Goal: Task Accomplishment & Management: Complete application form

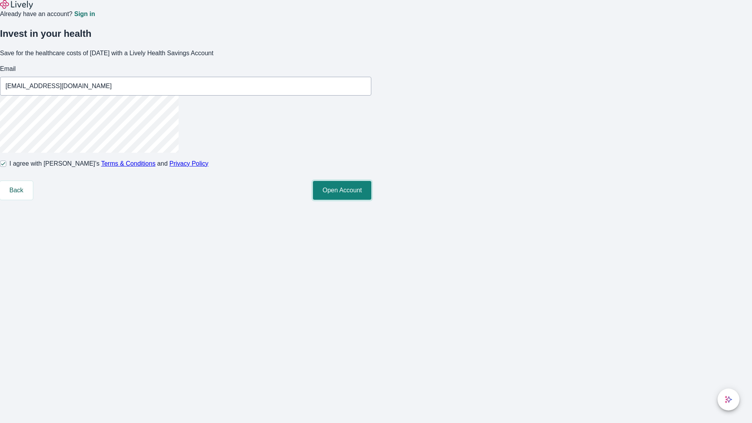
click at [371, 200] on button "Open Account" at bounding box center [342, 190] width 58 height 19
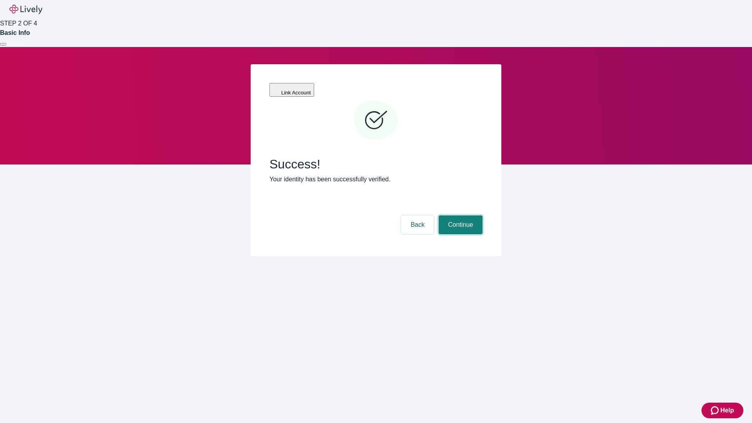
click at [460, 216] on button "Continue" at bounding box center [461, 225] width 44 height 19
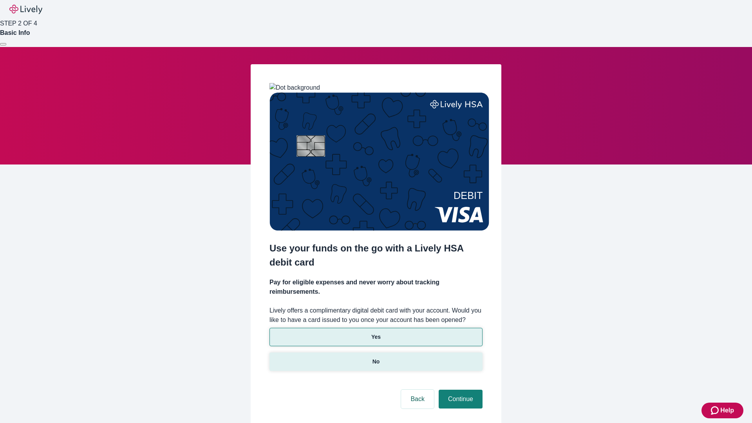
click at [376, 358] on p "No" at bounding box center [376, 362] width 7 height 8
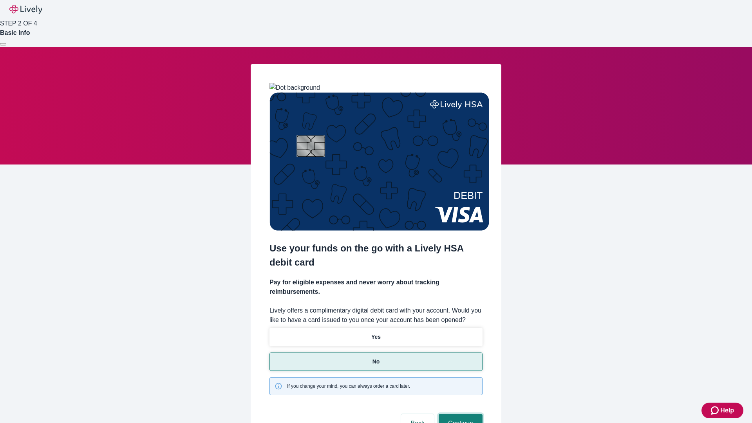
click at [460, 414] on button "Continue" at bounding box center [461, 423] width 44 height 19
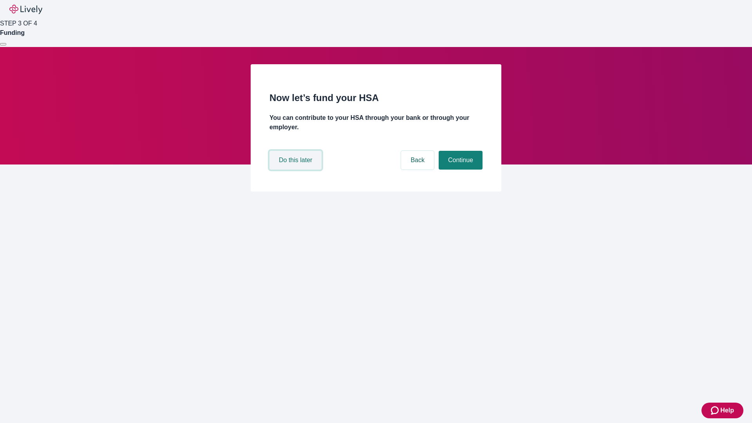
click at [297, 170] on button "Do this later" at bounding box center [296, 160] width 52 height 19
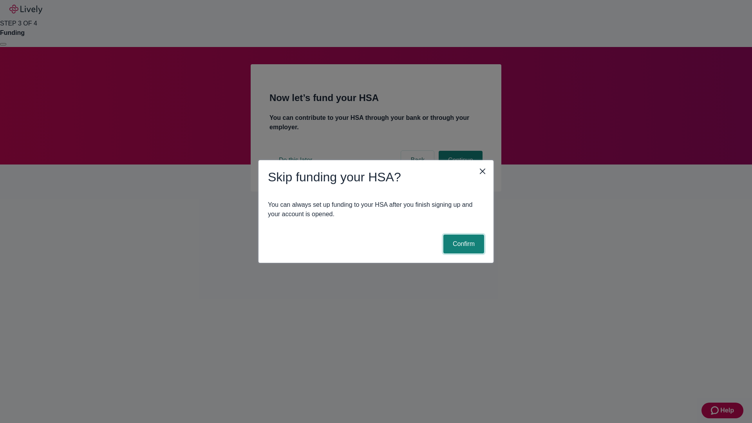
click at [463, 244] on button "Confirm" at bounding box center [464, 244] width 41 height 19
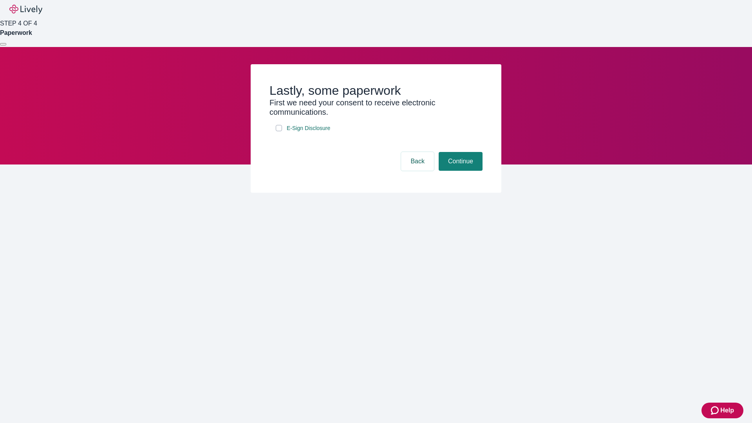
click at [279, 131] on input "E-Sign Disclosure" at bounding box center [279, 128] width 6 height 6
checkbox input "true"
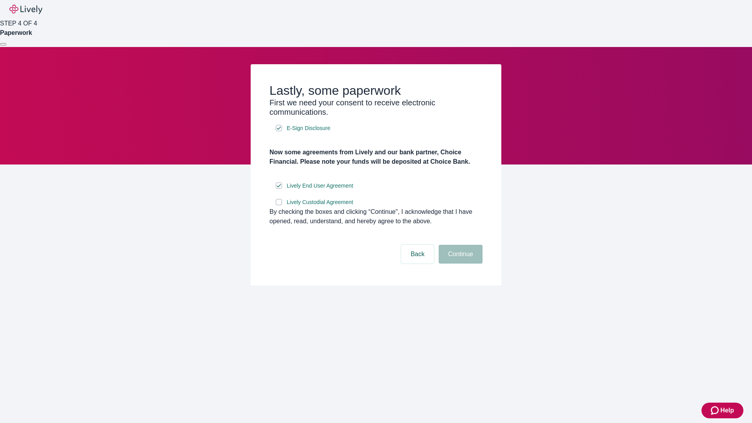
click at [279, 205] on input "Lively Custodial Agreement" at bounding box center [279, 202] width 6 height 6
checkbox input "true"
click at [460, 264] on button "Continue" at bounding box center [461, 254] width 44 height 19
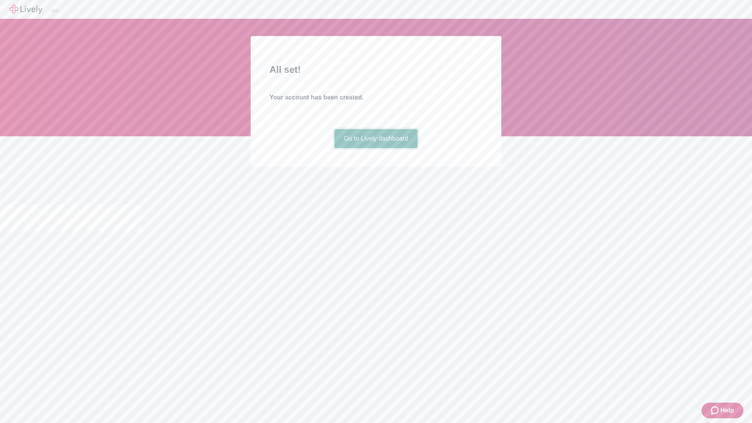
click at [376, 148] on link "Go to Lively dashboard" at bounding box center [376, 138] width 83 height 19
